Goal: Task Accomplishment & Management: Use online tool/utility

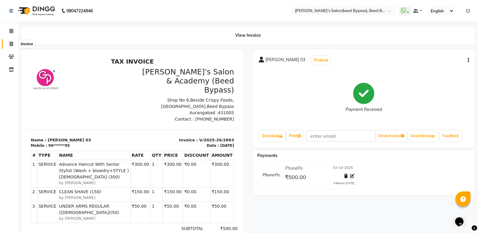
drag, startPoint x: 0, startPoint y: 0, endPoint x: 8, endPoint y: 43, distance: 43.6
click at [8, 43] on span at bounding box center [11, 44] width 11 height 7
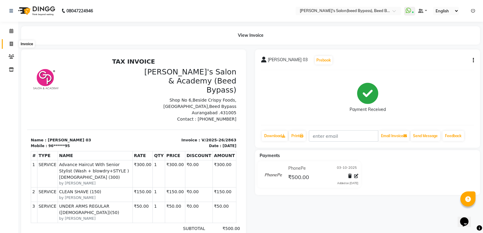
select select "service"
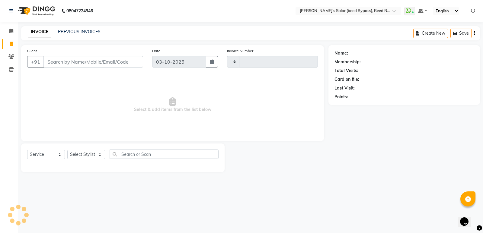
type input "2865"
select select "4176"
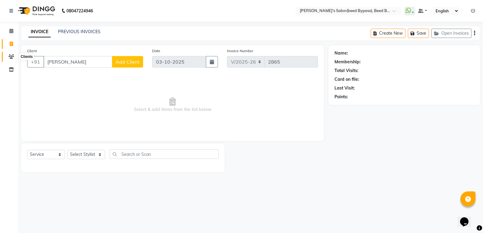
type input "[PERSON_NAME]"
click at [9, 58] on icon at bounding box center [11, 56] width 6 height 5
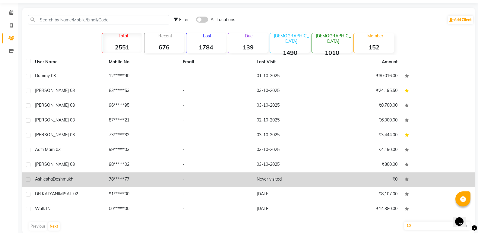
scroll to position [28, 0]
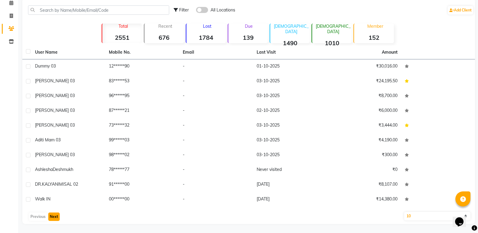
click at [56, 216] on button "Next" at bounding box center [53, 217] width 11 height 8
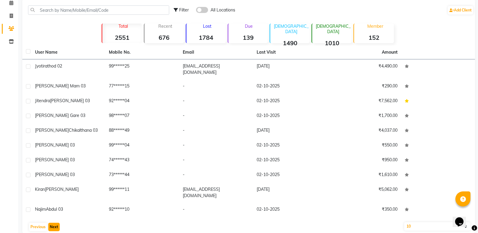
click at [56, 223] on button "Next" at bounding box center [53, 227] width 11 height 8
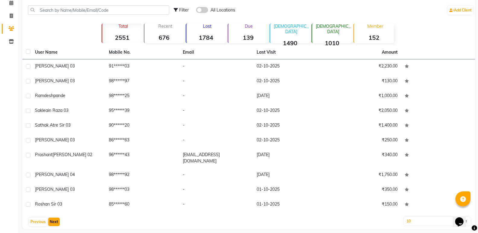
click at [56, 216] on div "User Name Mobile No. Email Last Visit Amount [PERSON_NAME] 03 91******03 - [DAT…" at bounding box center [248, 138] width 453 height 184
click at [56, 224] on button "Next" at bounding box center [53, 222] width 11 height 8
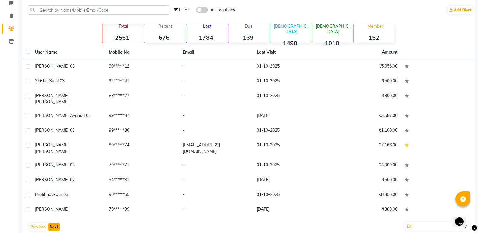
click at [56, 223] on button "Next" at bounding box center [53, 227] width 11 height 8
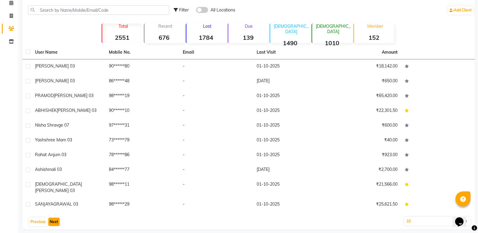
click at [56, 218] on button "Next" at bounding box center [53, 222] width 11 height 8
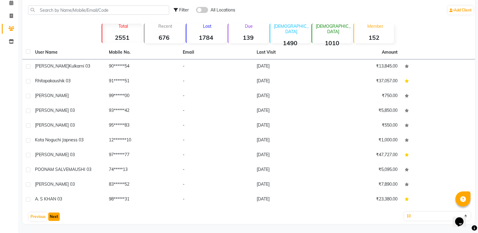
click at [56, 218] on button "Next" at bounding box center [53, 217] width 11 height 8
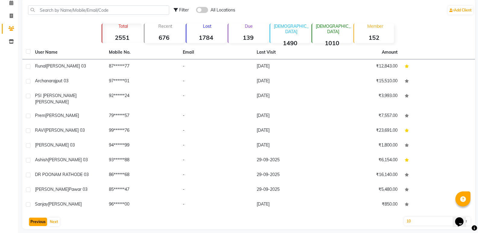
click at [37, 218] on button "Previous" at bounding box center [38, 222] width 18 height 8
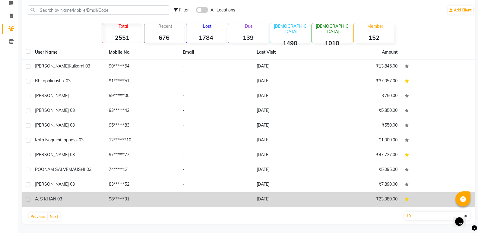
click at [55, 200] on span "A. S KHAN 03" at bounding box center [48, 198] width 27 height 5
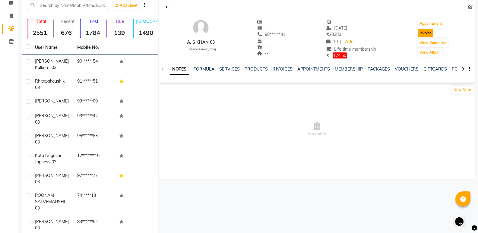
click at [426, 32] on button "Invoice" at bounding box center [425, 33] width 15 height 8
select select "4176"
select select "service"
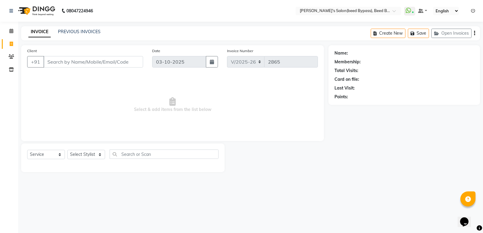
type input "98******31"
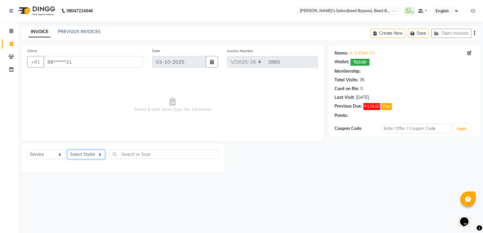
select select "1: Object"
click at [86, 153] on select "Select Stylist [PERSON_NAME] manager [PERSON_NAME] V sagar [PERSON_NAME] [PERSO…" at bounding box center [86, 154] width 38 height 9
select select "22808"
click at [67, 150] on select "Select Stylist [PERSON_NAME] manager [PERSON_NAME] V sagar [PERSON_NAME] [PERSO…" at bounding box center [86, 154] width 38 height 9
